Goal: Task Accomplishment & Management: Complete application form

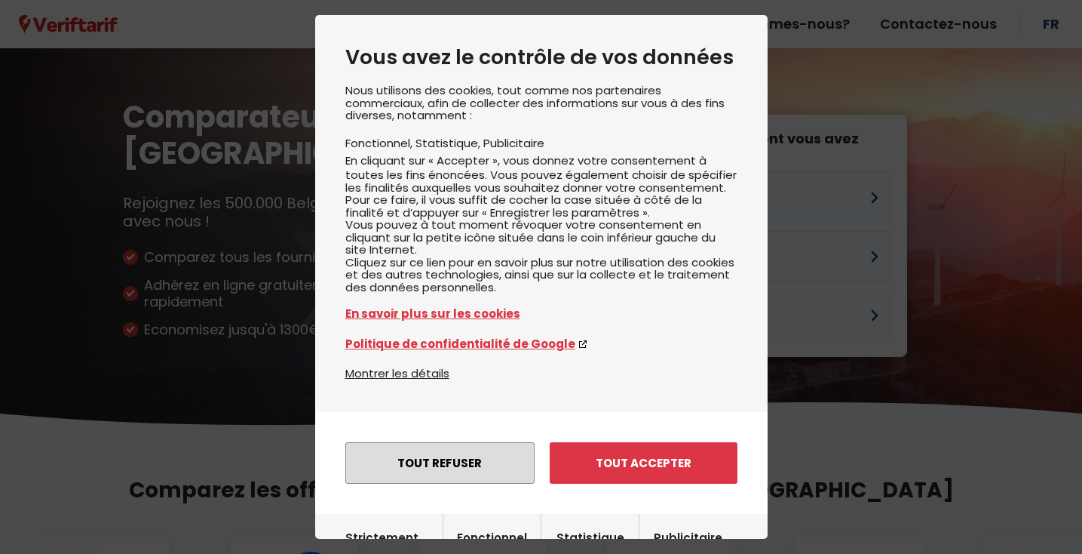
click at [450, 458] on button "Tout refuser" at bounding box center [439, 462] width 189 height 41
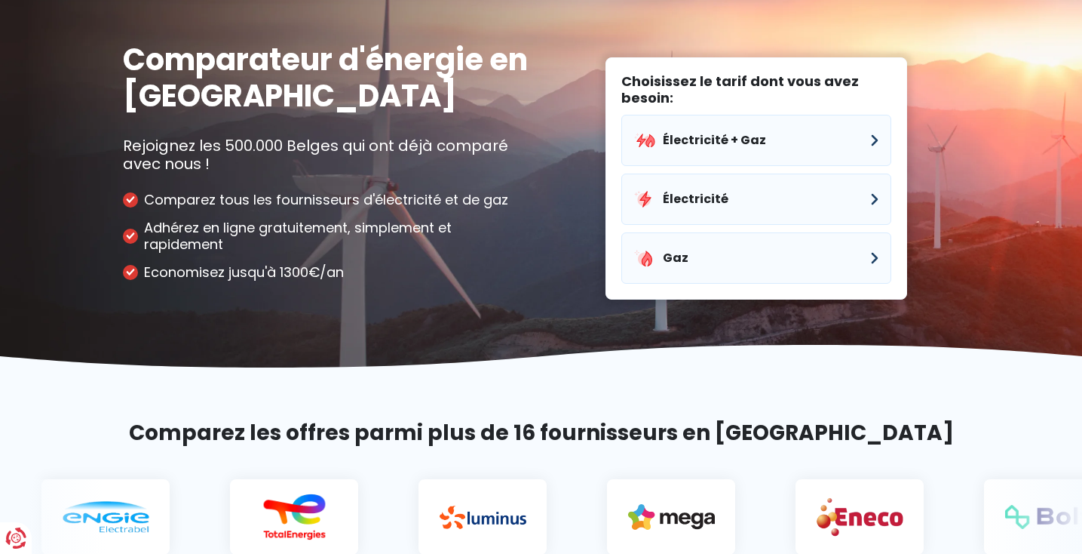
scroll to position [91, 0]
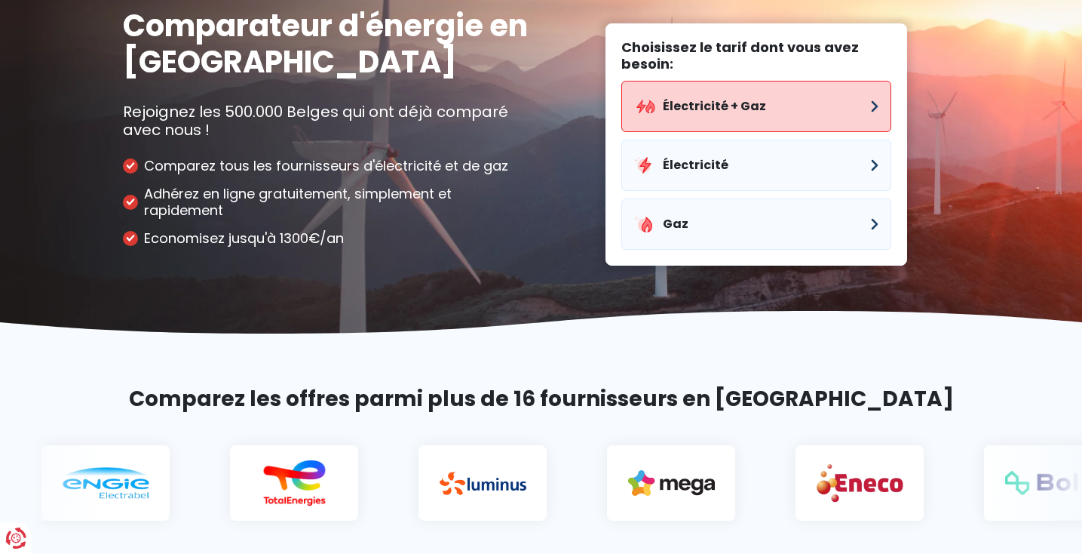
click at [842, 112] on button "Électricité + Gaz" at bounding box center [757, 106] width 270 height 51
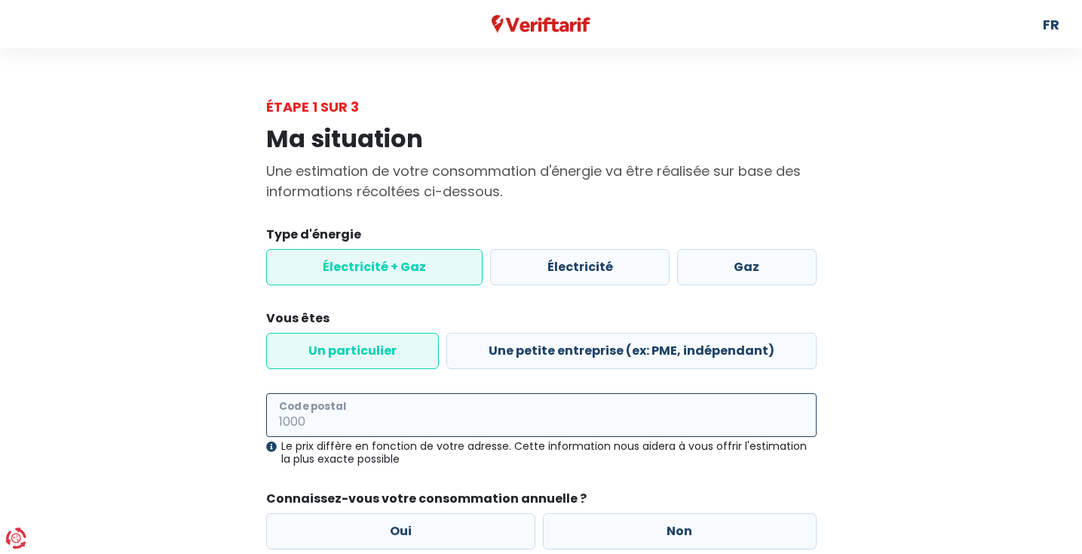
click at [378, 420] on input "Code postal" at bounding box center [541, 415] width 551 height 44
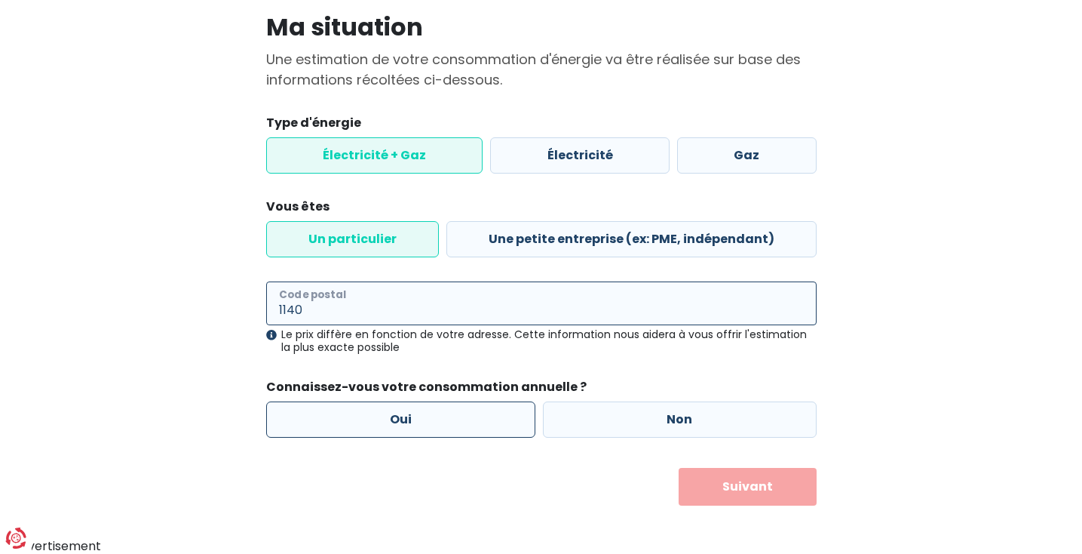
scroll to position [111, 0]
type input "1140"
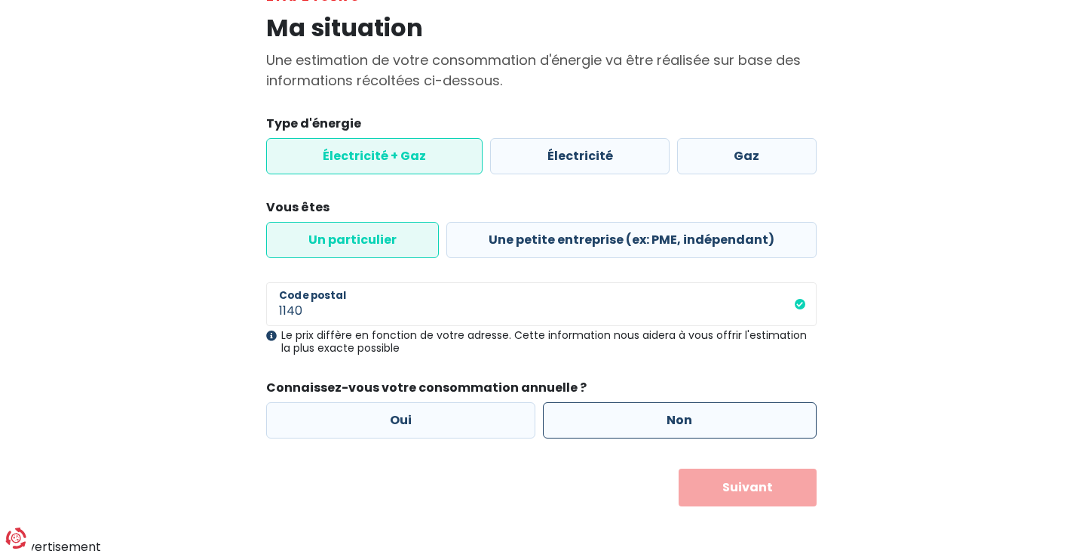
click at [664, 425] on label "Non" at bounding box center [680, 420] width 274 height 36
click at [664, 425] on input "Non" at bounding box center [680, 420] width 274 height 36
radio input "true"
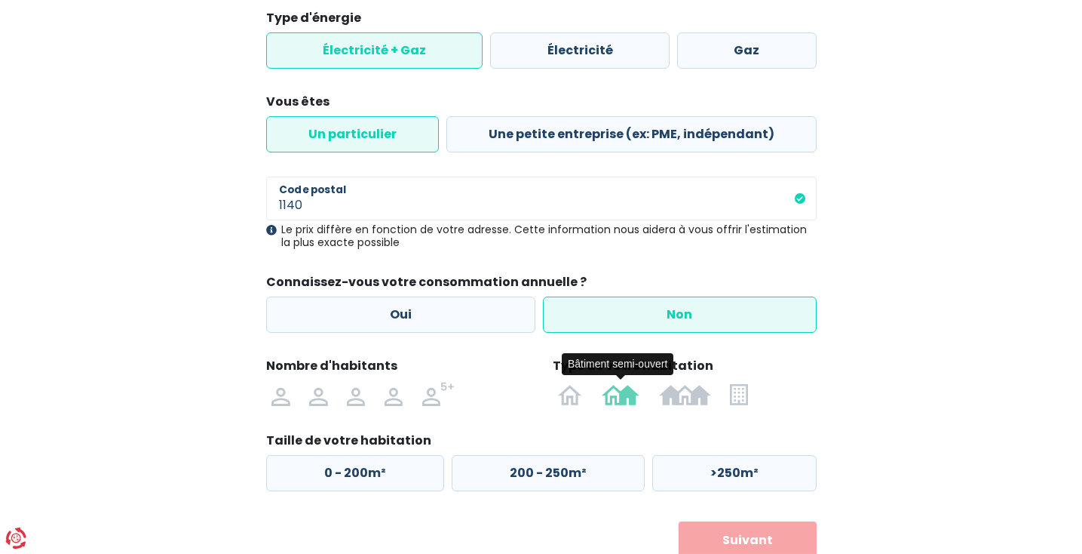
scroll to position [220, 0]
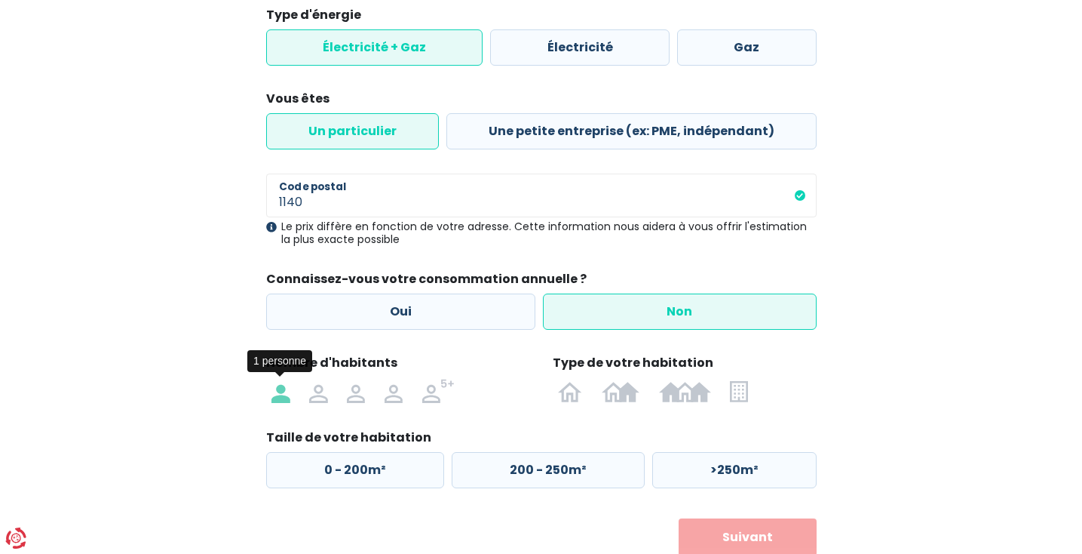
click at [281, 395] on img at bounding box center [281, 391] width 18 height 24
click at [281, 395] on input "radio" at bounding box center [282, 391] width 38 height 24
radio input "true"
click at [318, 395] on img at bounding box center [318, 391] width 18 height 24
click at [318, 395] on input "radio" at bounding box center [318, 391] width 38 height 24
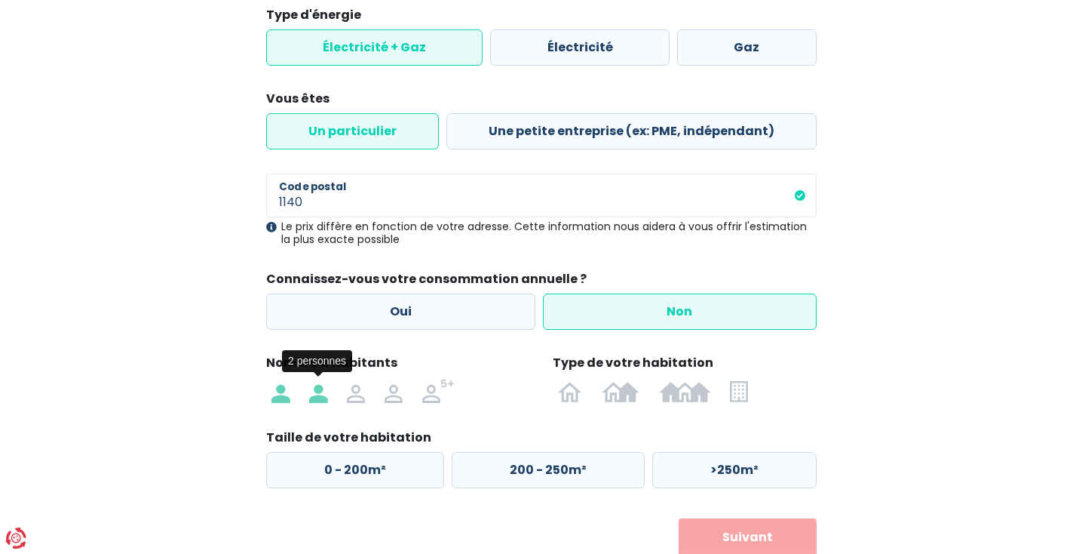
radio input "true"
radio input "false"
click at [355, 393] on img at bounding box center [356, 391] width 18 height 24
click at [355, 393] on input "radio" at bounding box center [356, 391] width 38 height 24
radio input "true"
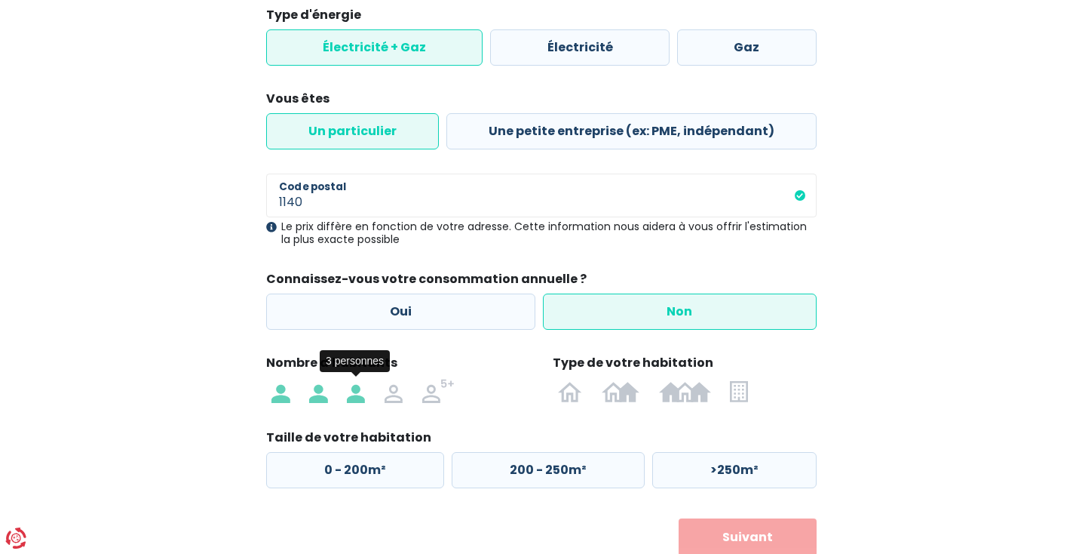
radio input "false"
click at [390, 395] on img at bounding box center [394, 391] width 18 height 24
click at [390, 395] on input "radio" at bounding box center [394, 391] width 38 height 24
radio input "true"
radio input "false"
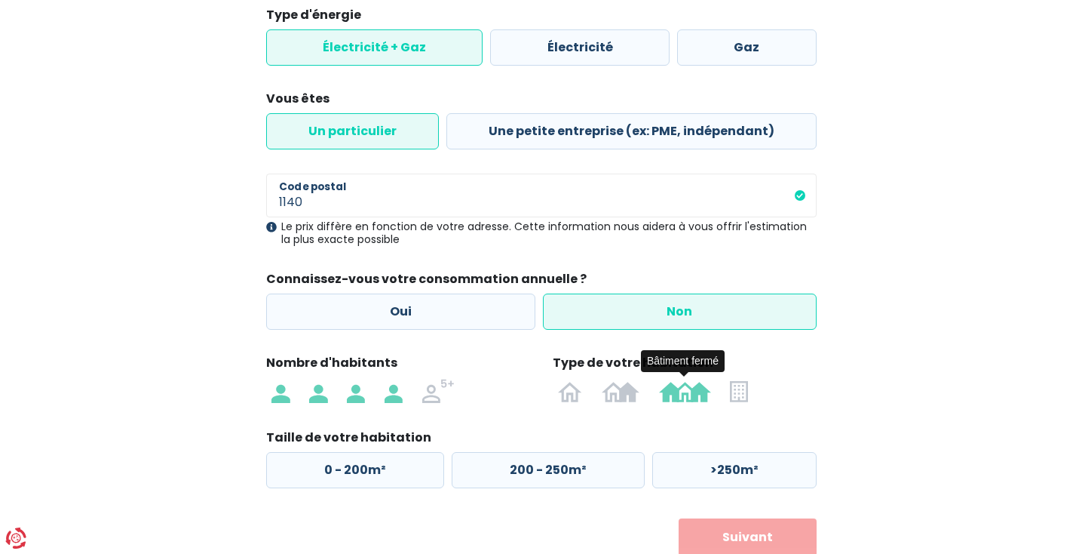
click at [686, 396] on img at bounding box center [685, 391] width 52 height 24
click at [686, 396] on input "radio" at bounding box center [685, 391] width 72 height 24
radio input "true"
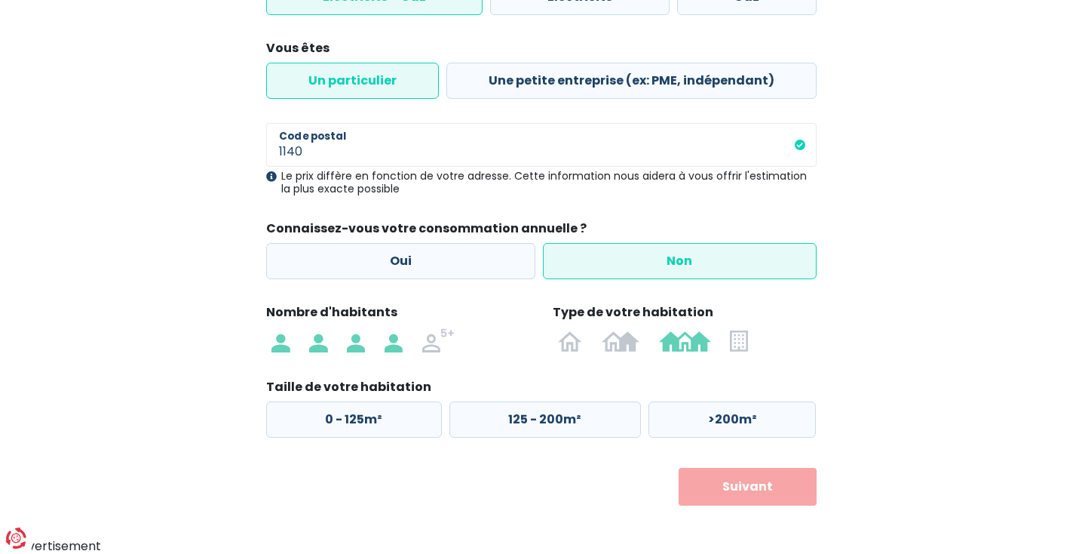
scroll to position [269, 0]
click at [352, 412] on label "0 - 125m²" at bounding box center [354, 420] width 176 height 36
click at [352, 412] on input "0 - 125m²" at bounding box center [354, 420] width 176 height 36
radio input "true"
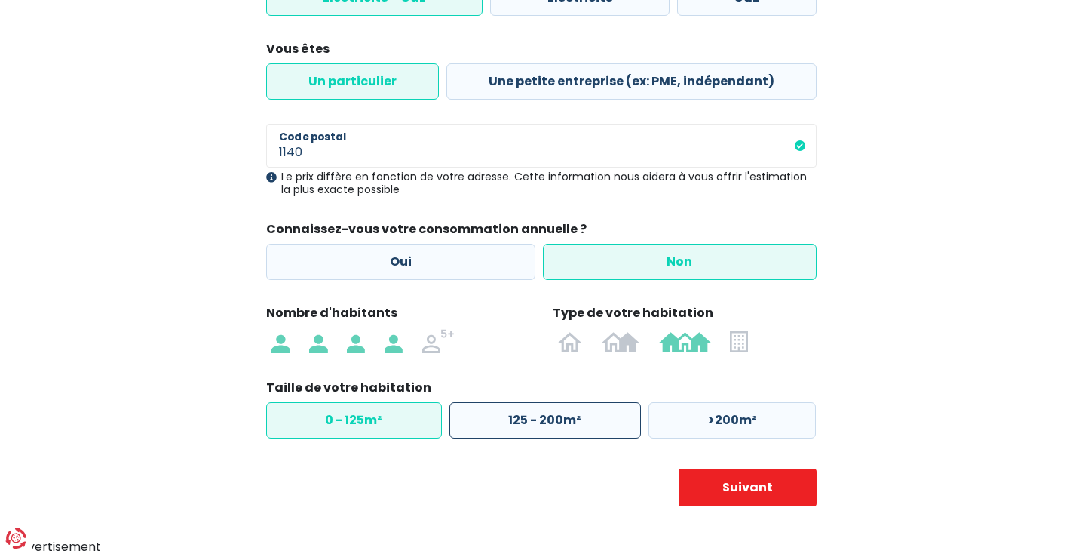
click at [538, 421] on label "125 - 200m²" at bounding box center [546, 420] width 192 height 36
click at [538, 421] on input "125 - 200m²" at bounding box center [546, 420] width 192 height 36
radio input "true"
radio input "false"
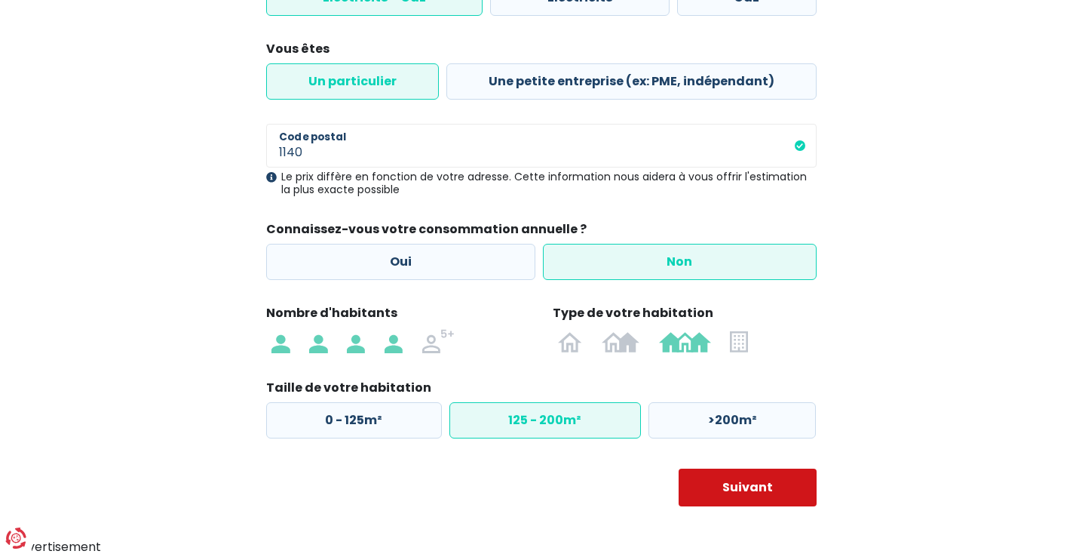
click at [744, 490] on button "Suivant" at bounding box center [748, 487] width 138 height 38
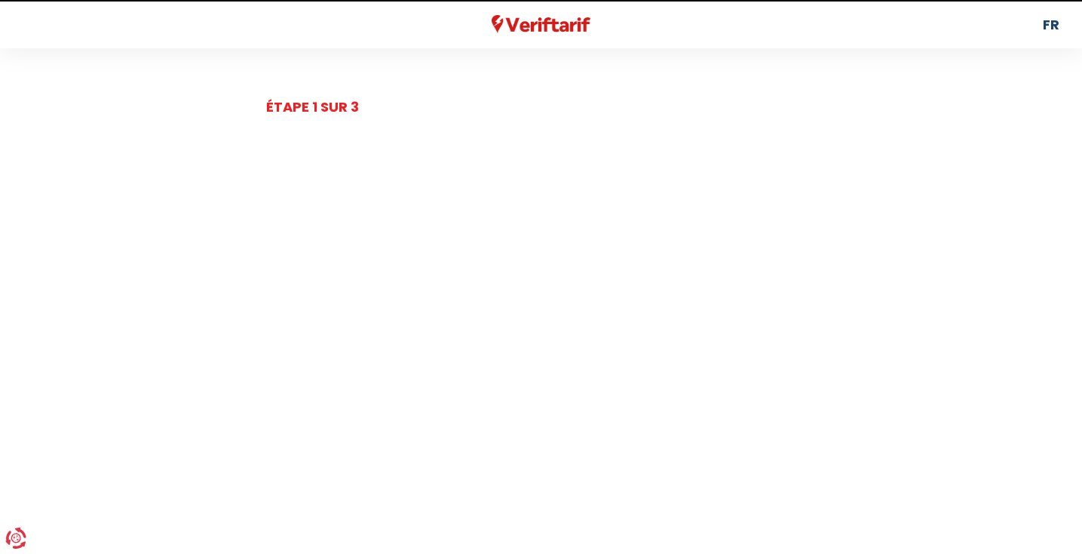
select select
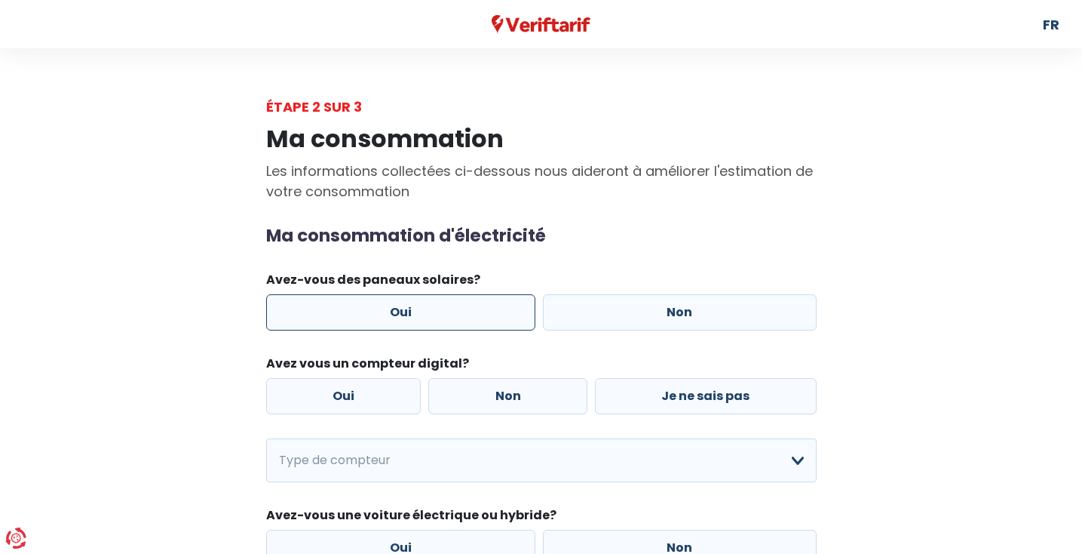
click at [401, 310] on label "Oui" at bounding box center [401, 312] width 270 height 36
click at [401, 310] on input "Oui" at bounding box center [401, 312] width 270 height 36
radio input "true"
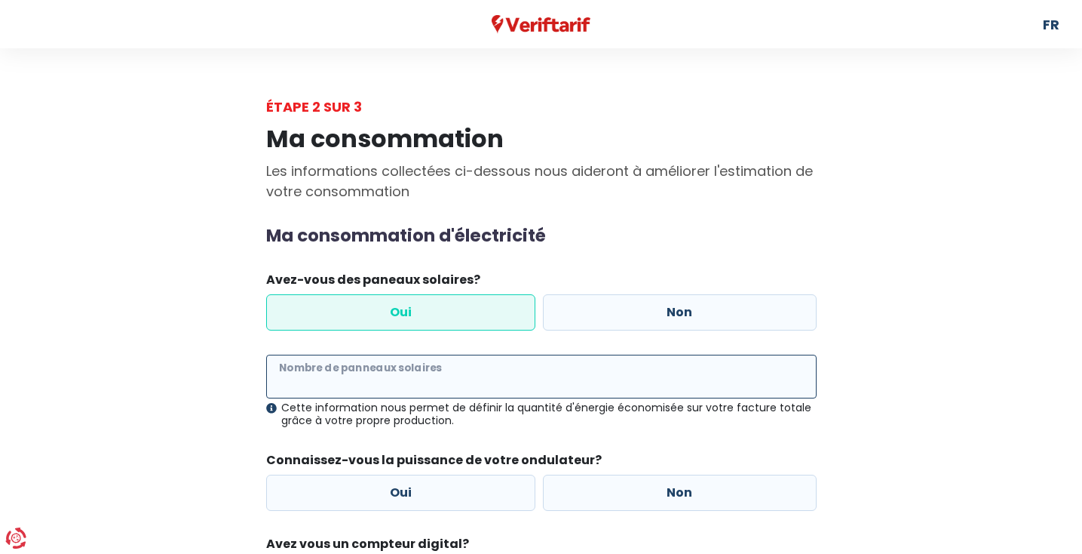
click at [387, 382] on input "Nombre de panneaux solaires" at bounding box center [541, 377] width 551 height 44
click at [388, 387] on input "Nombre de panneaux solaires" at bounding box center [541, 377] width 551 height 44
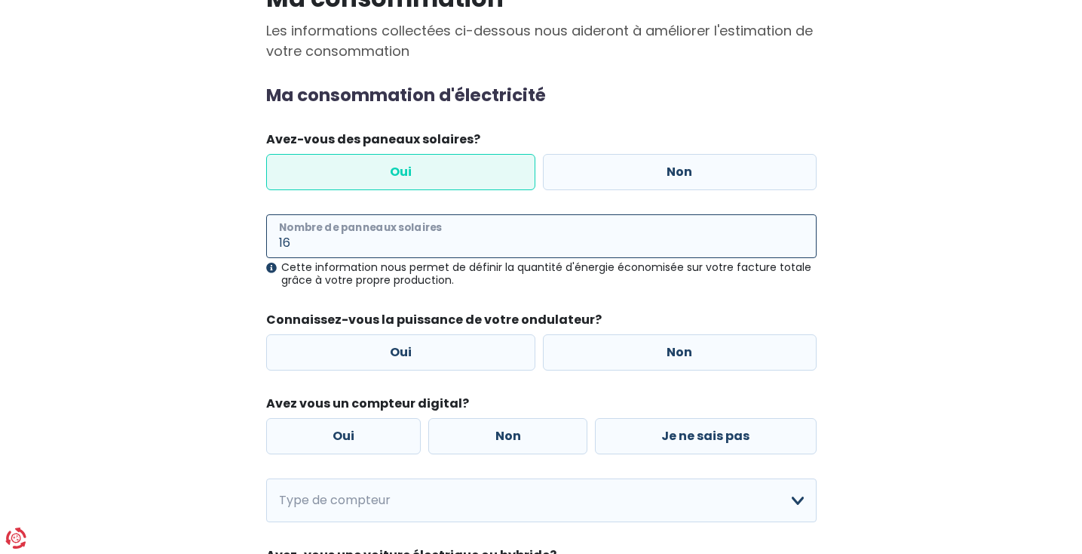
scroll to position [141, 0]
type input "16"
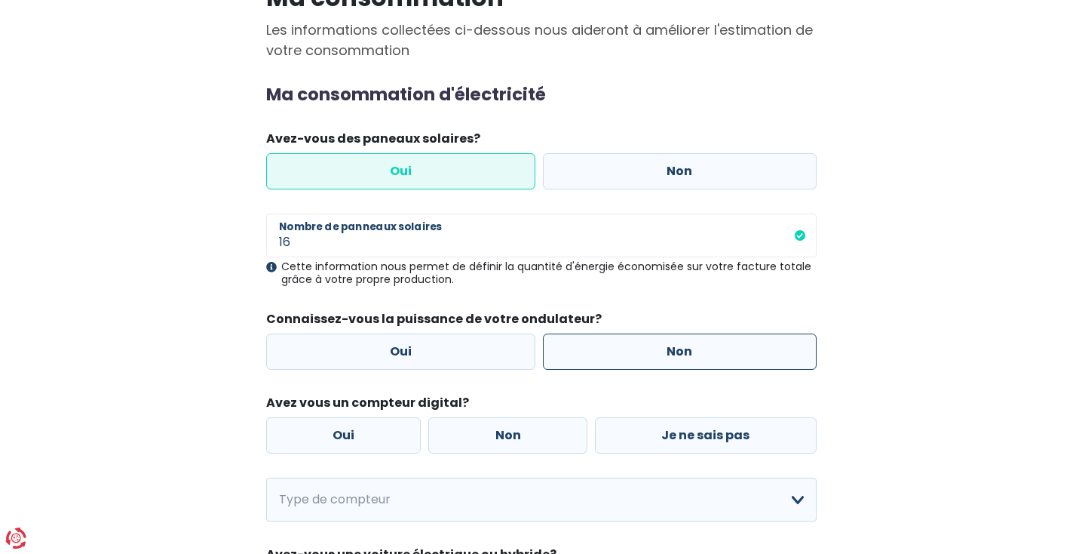
click at [674, 352] on label "Non" at bounding box center [680, 351] width 274 height 36
click at [674, 352] on input "Non" at bounding box center [680, 351] width 274 height 36
radio input "true"
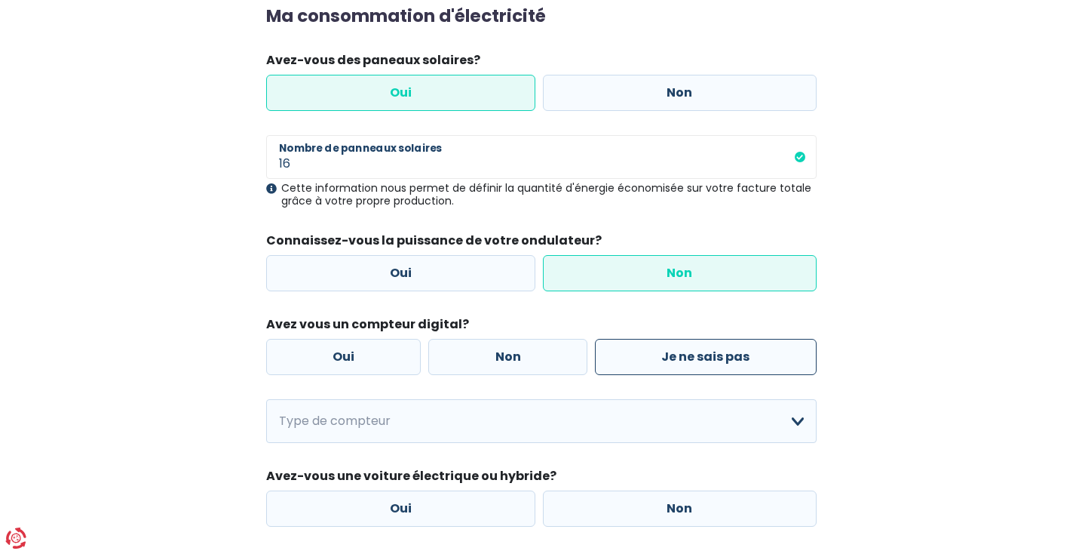
scroll to position [220, 0]
click at [345, 349] on label "Oui" at bounding box center [343, 356] width 155 height 36
click at [345, 349] on input "Oui" at bounding box center [343, 356] width 155 height 36
radio input "true"
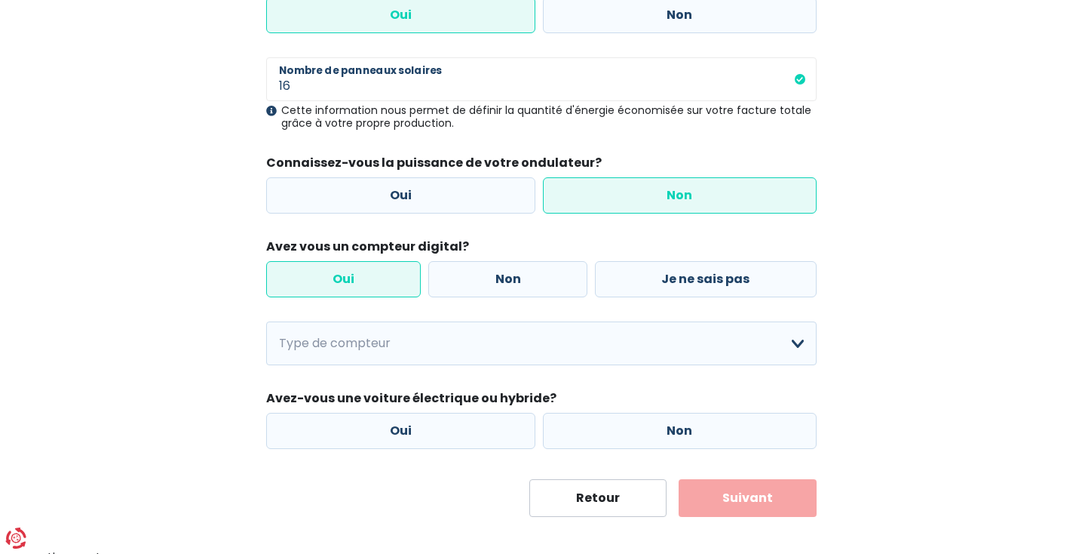
scroll to position [299, 0]
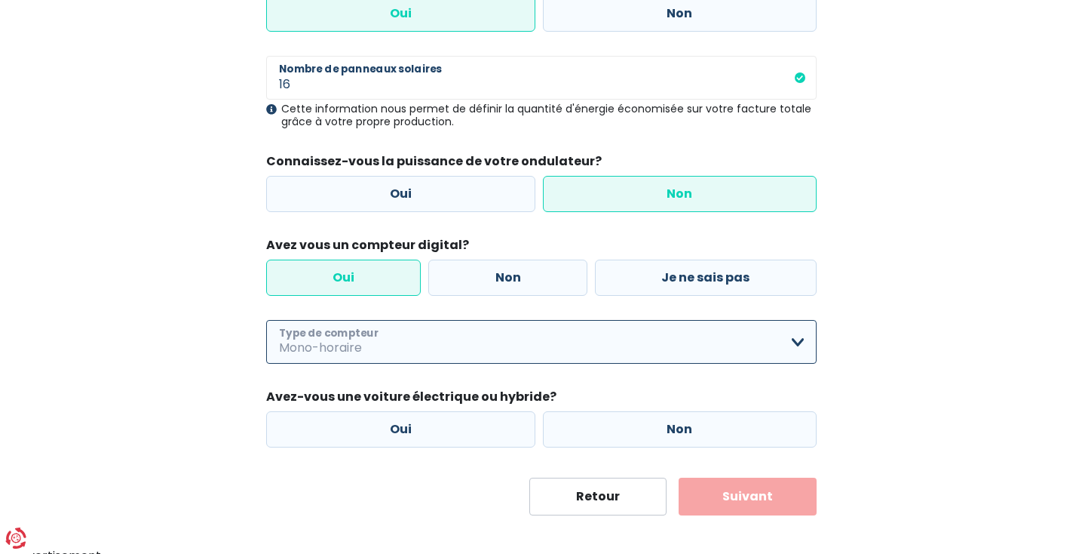
select select "day_single_rate"
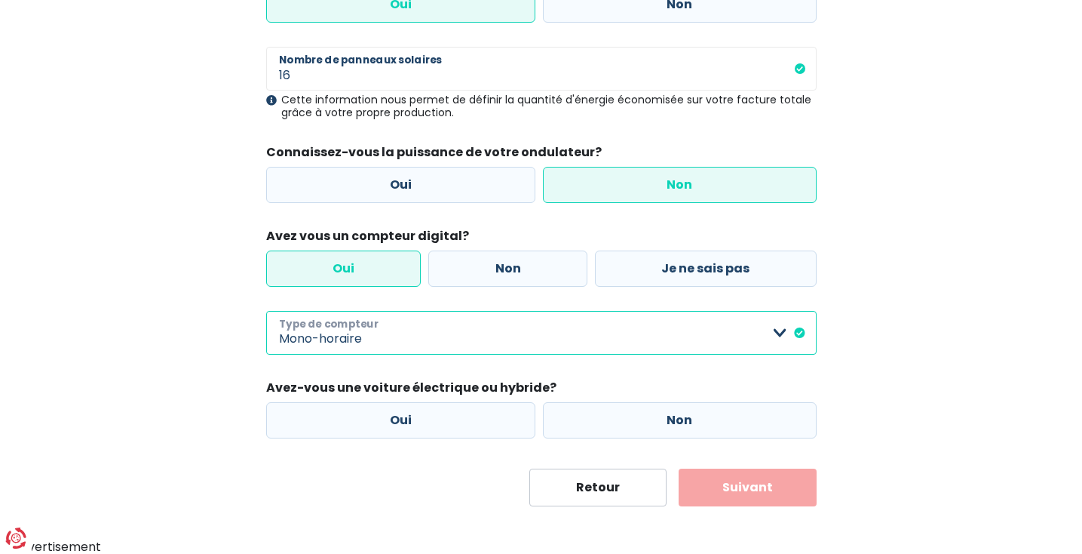
scroll to position [307, 0]
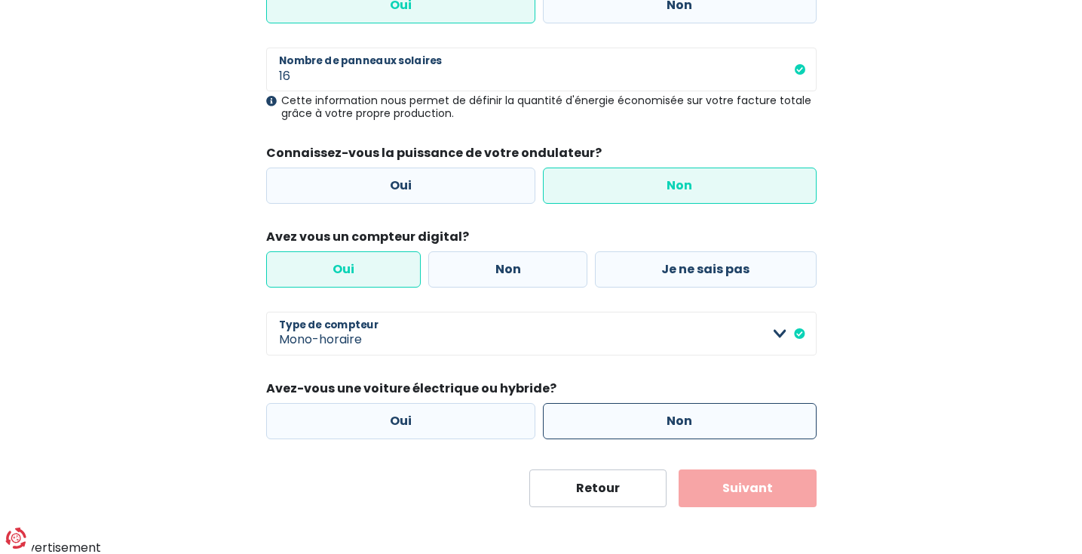
click at [664, 422] on label "Non" at bounding box center [680, 421] width 274 height 36
click at [664, 422] on input "Non" at bounding box center [680, 421] width 274 height 36
radio input "true"
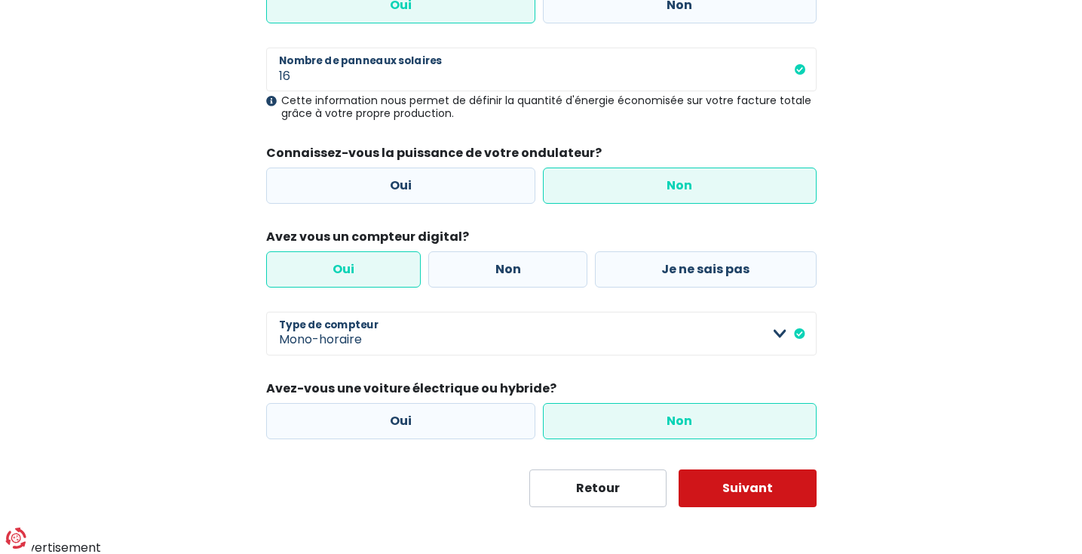
click at [750, 484] on button "Suivant" at bounding box center [748, 488] width 138 height 38
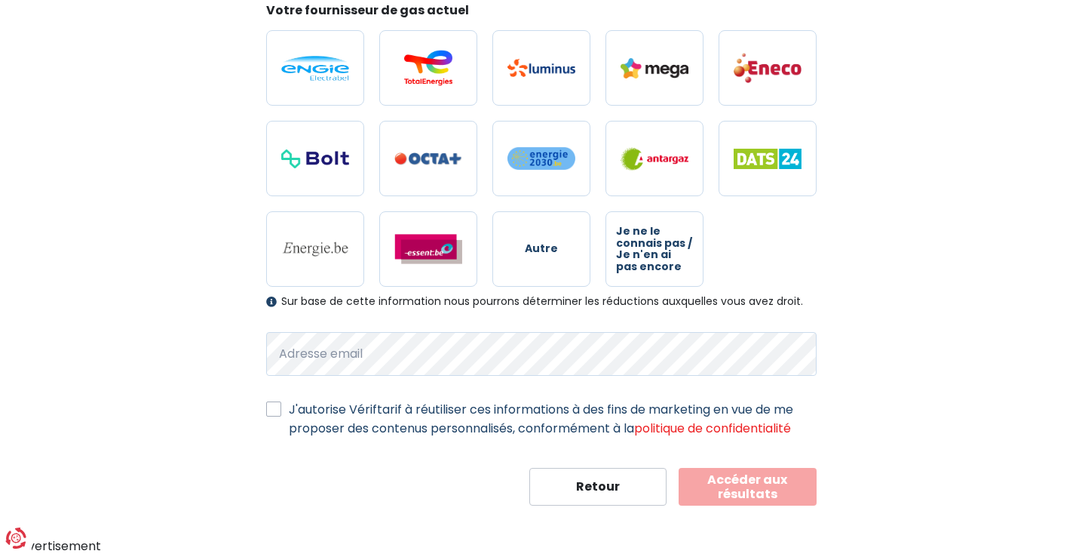
scroll to position [443, 0]
click at [763, 493] on button "Accéder aux résultats" at bounding box center [748, 487] width 138 height 38
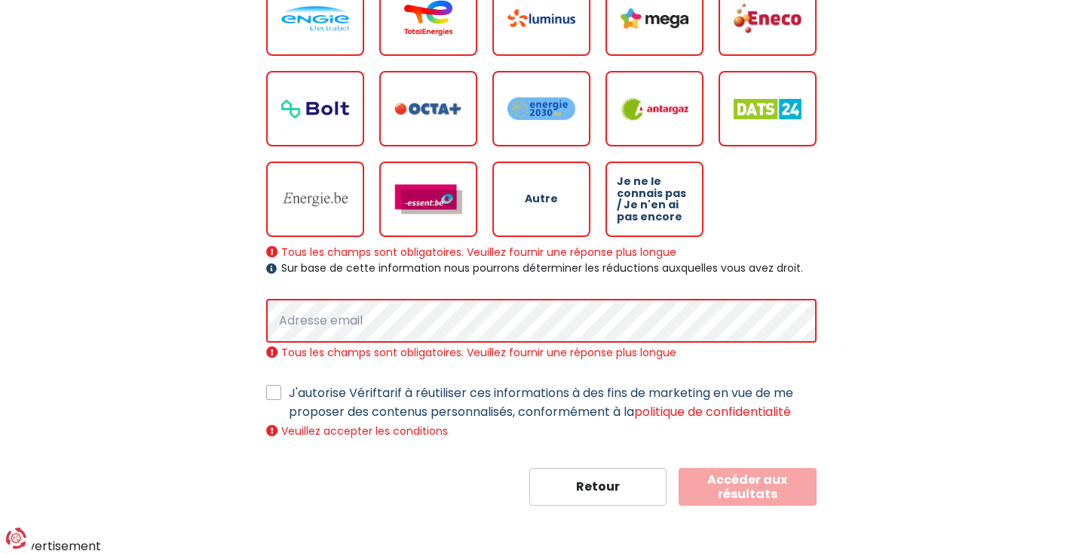
scroll to position [509, 0]
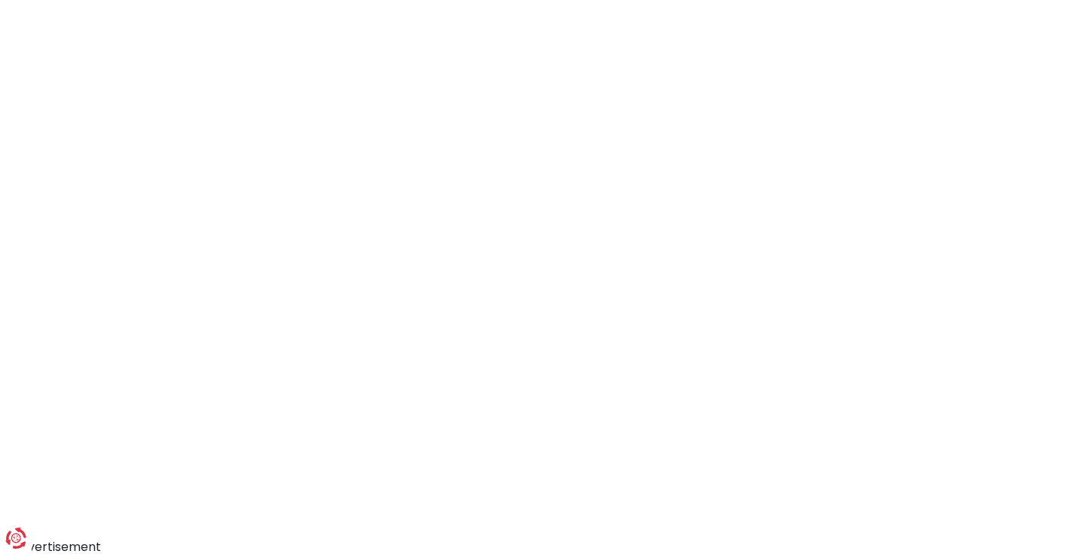
scroll to position [307, 0]
